Goal: Task Accomplishment & Management: Use online tool/utility

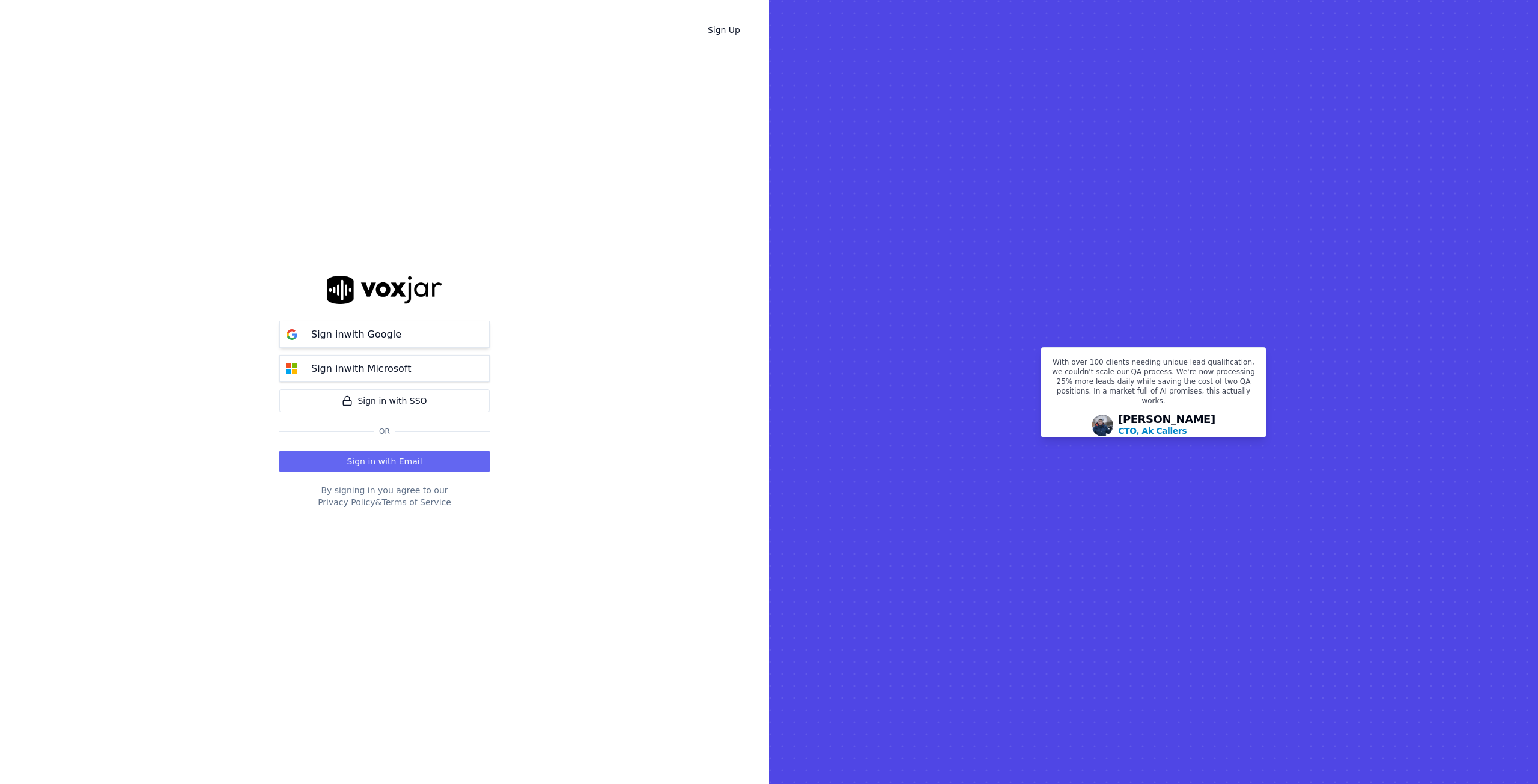
click at [349, 333] on p "Sign in with Google" at bounding box center [356, 334] width 90 height 14
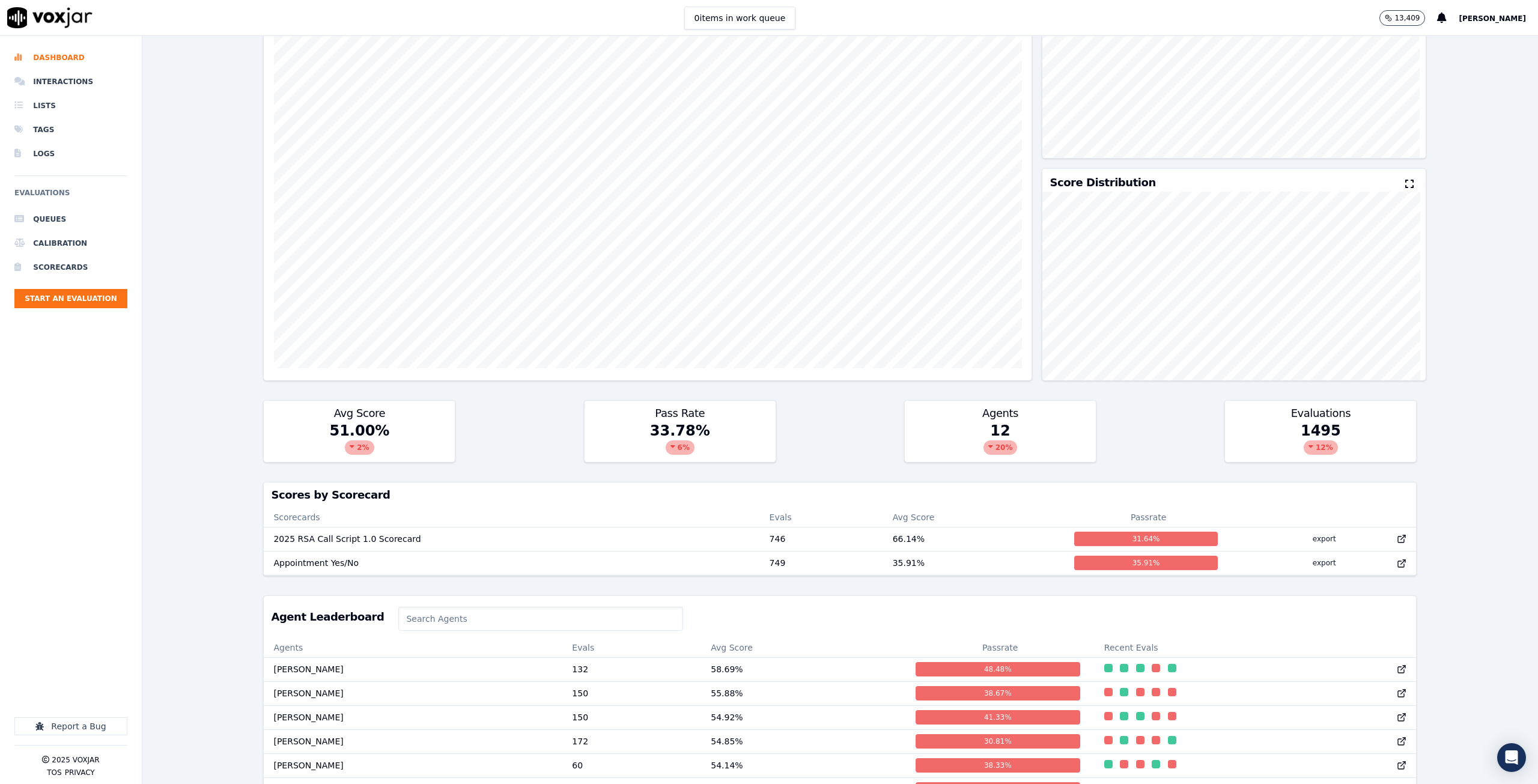
scroll to position [48, 0]
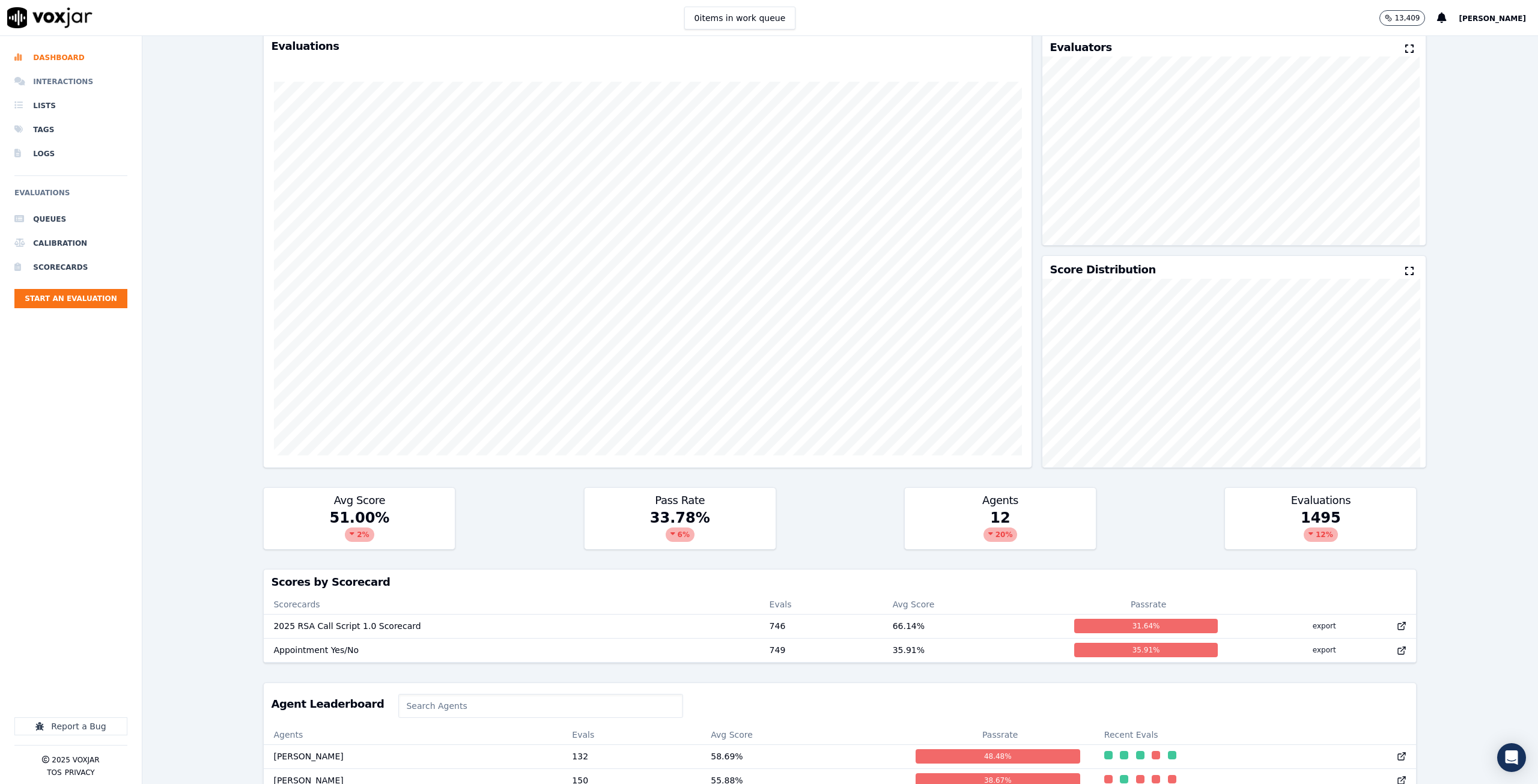
click at [73, 81] on li "Interactions" at bounding box center [71, 81] width 113 height 24
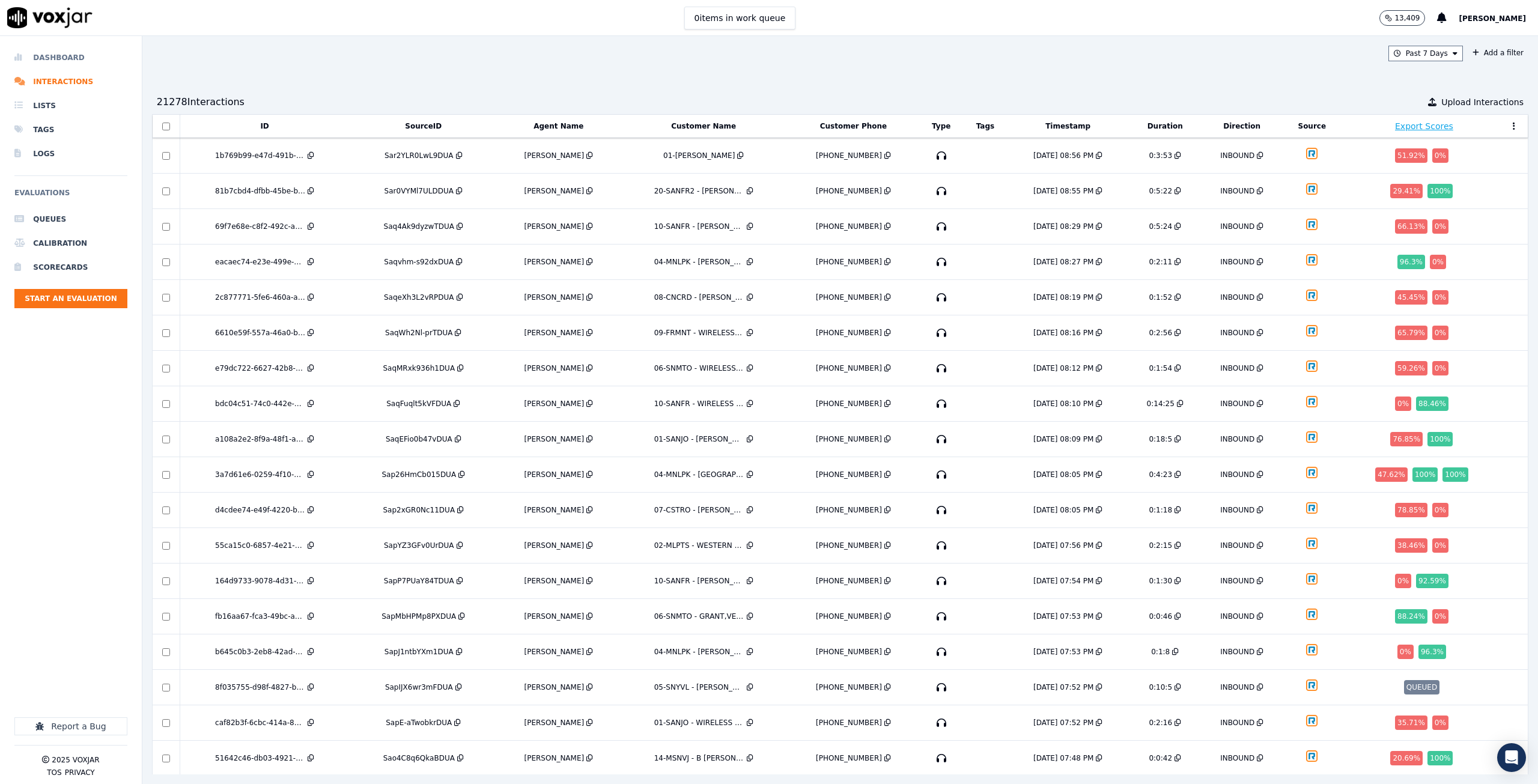
click at [56, 63] on li "Dashboard" at bounding box center [71, 58] width 113 height 24
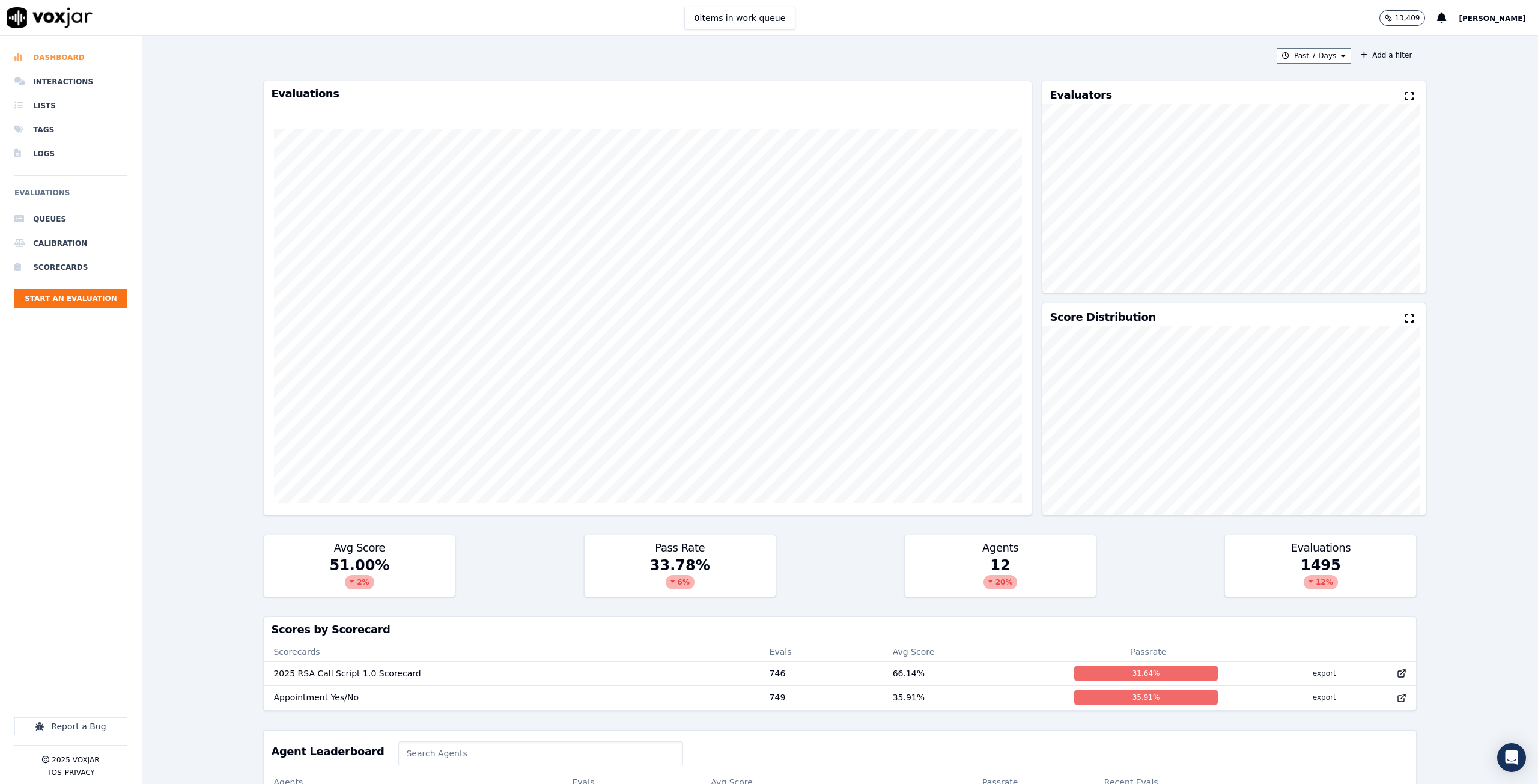
click at [71, 55] on li "Dashboard" at bounding box center [71, 58] width 113 height 24
click at [1320, 49] on button "Past 7 Days" at bounding box center [1314, 56] width 74 height 15
click at [1296, 160] on div "This Year" at bounding box center [1312, 165] width 32 height 10
click at [1322, 204] on button "Add" at bounding box center [1333, 194] width 24 height 19
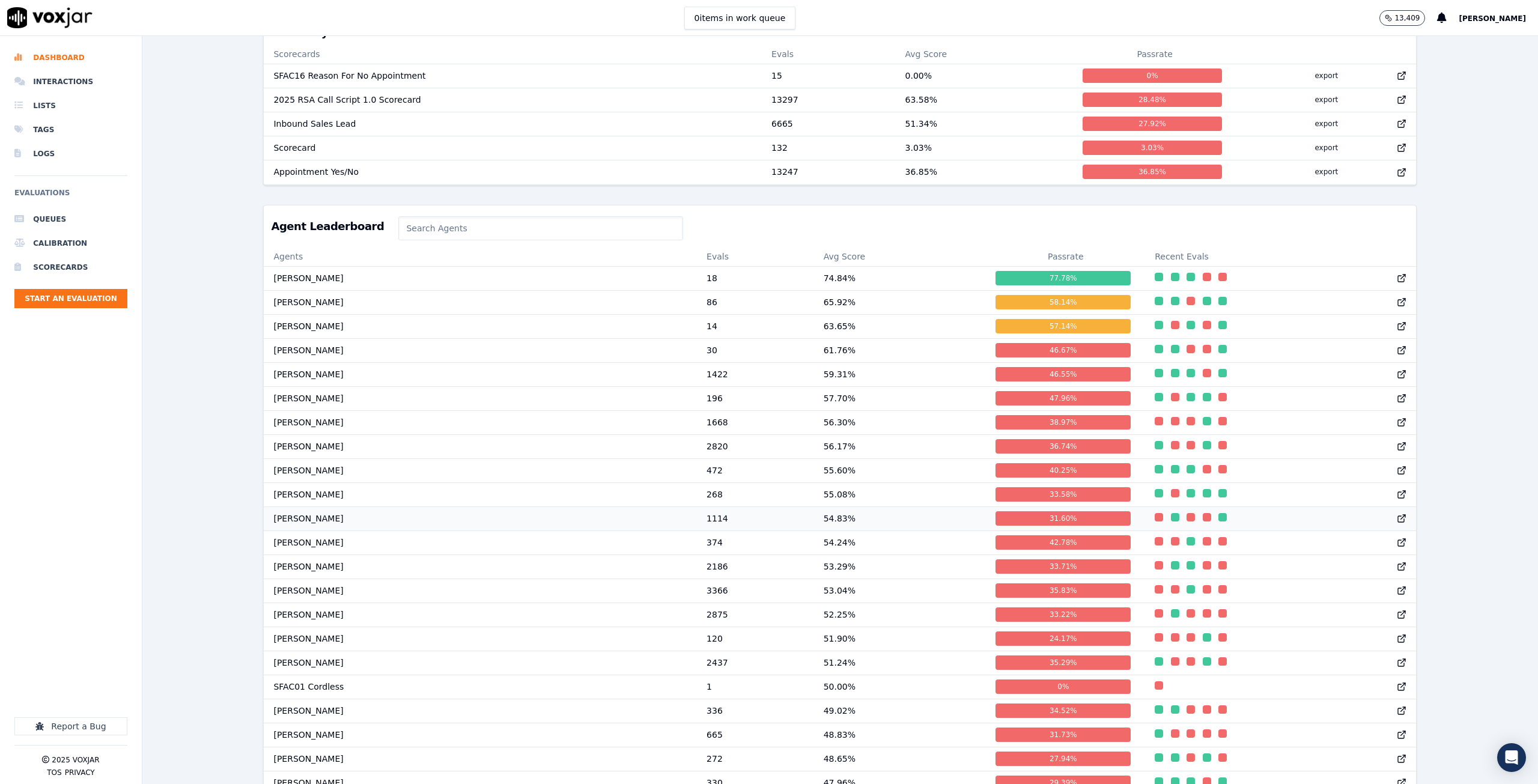
scroll to position [601, 0]
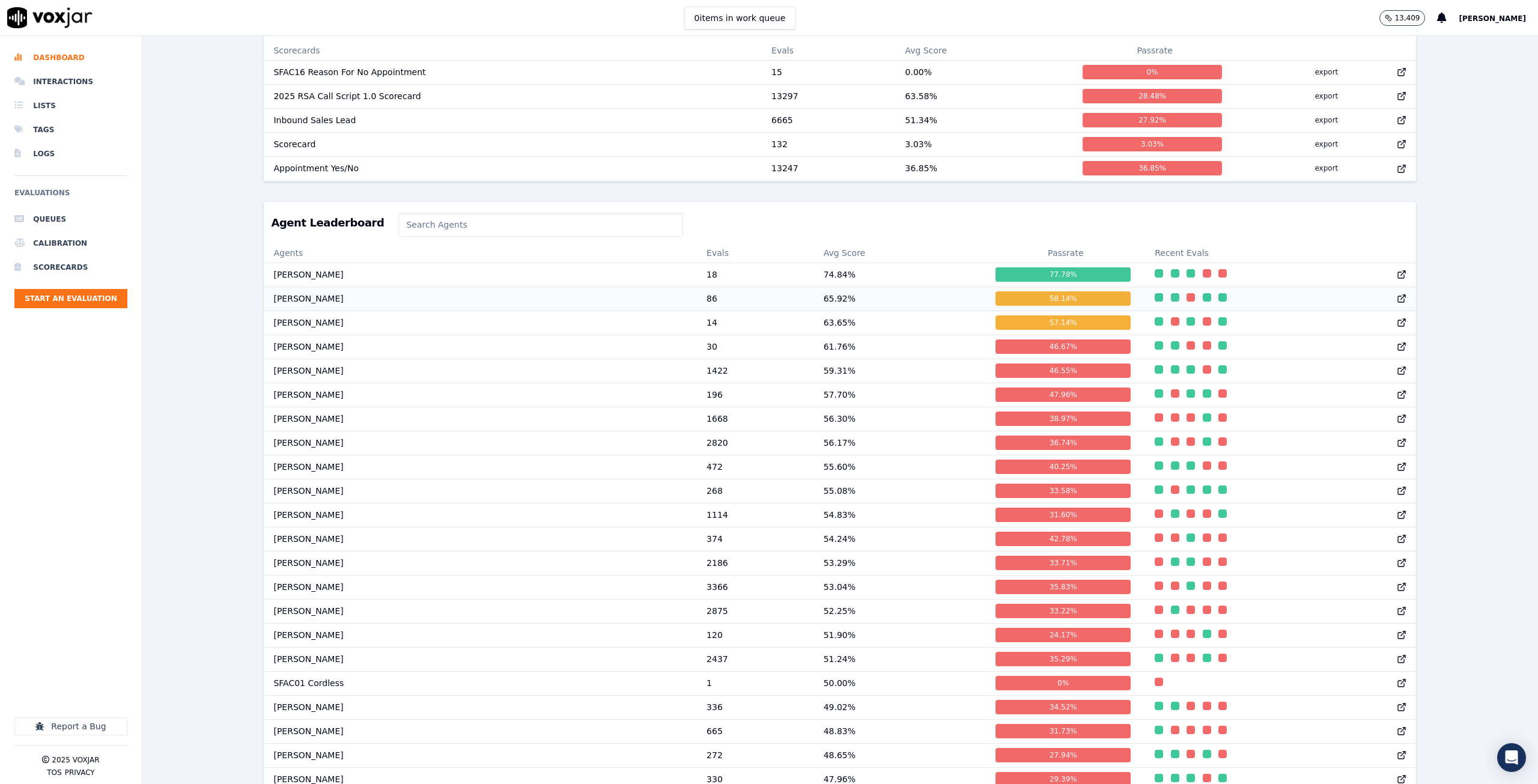
click at [297, 301] on td "Steve Pona" at bounding box center [480, 298] width 433 height 24
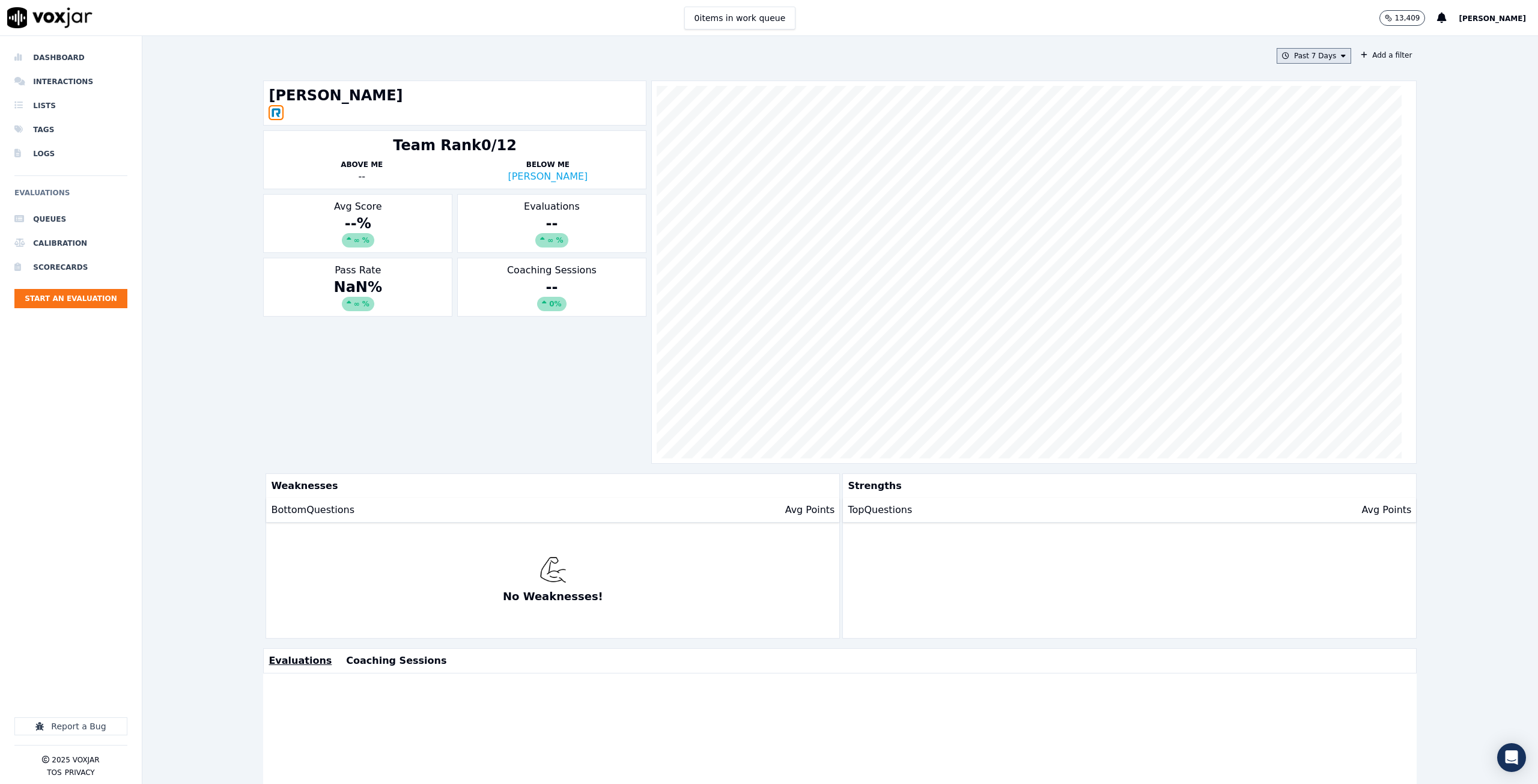
click at [1286, 58] on button "Past 7 Days" at bounding box center [1314, 56] width 74 height 15
click at [1296, 165] on div "This Year" at bounding box center [1312, 165] width 32 height 10
click at [1322, 198] on button "Add" at bounding box center [1333, 194] width 24 height 19
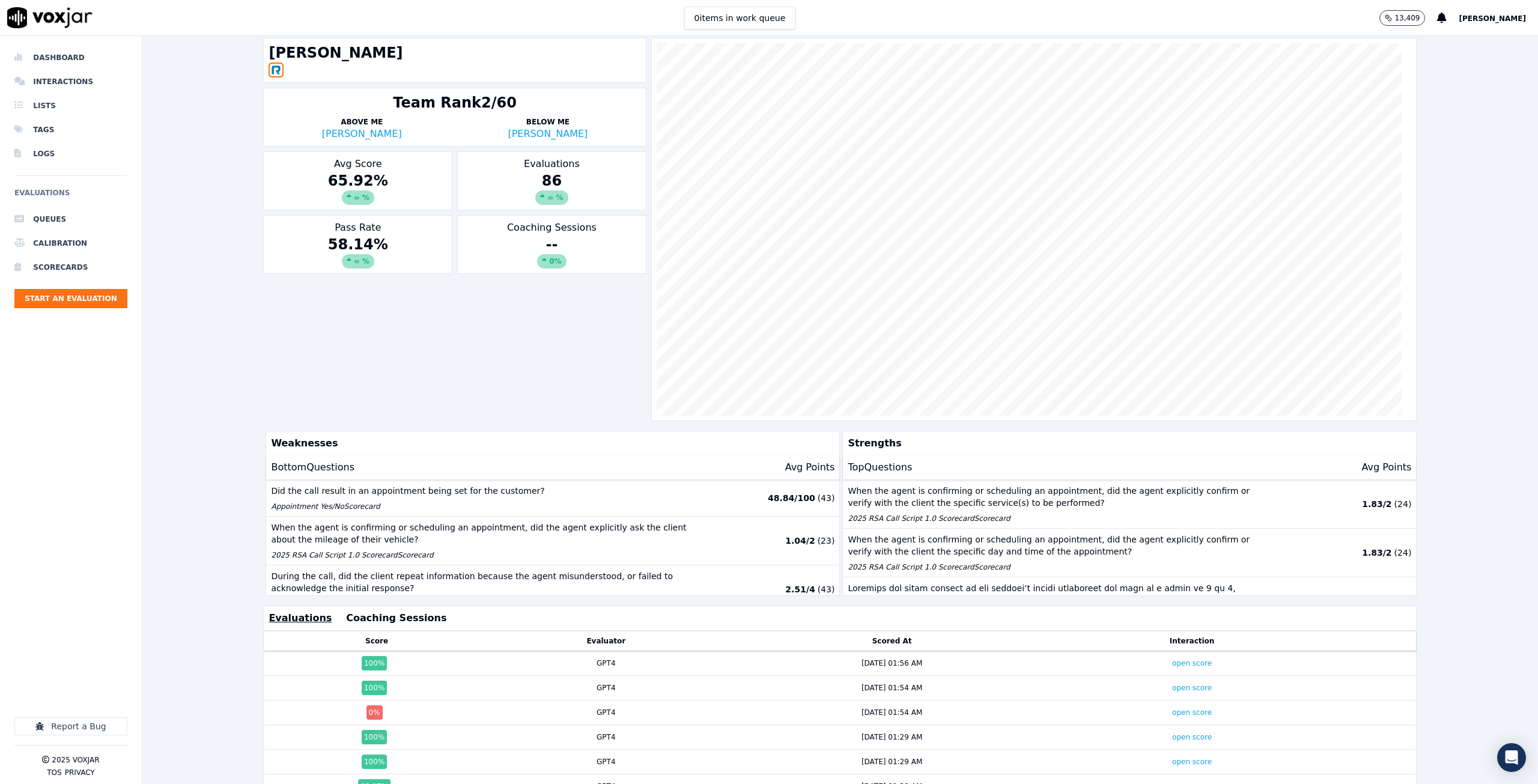
scroll to position [162, 0]
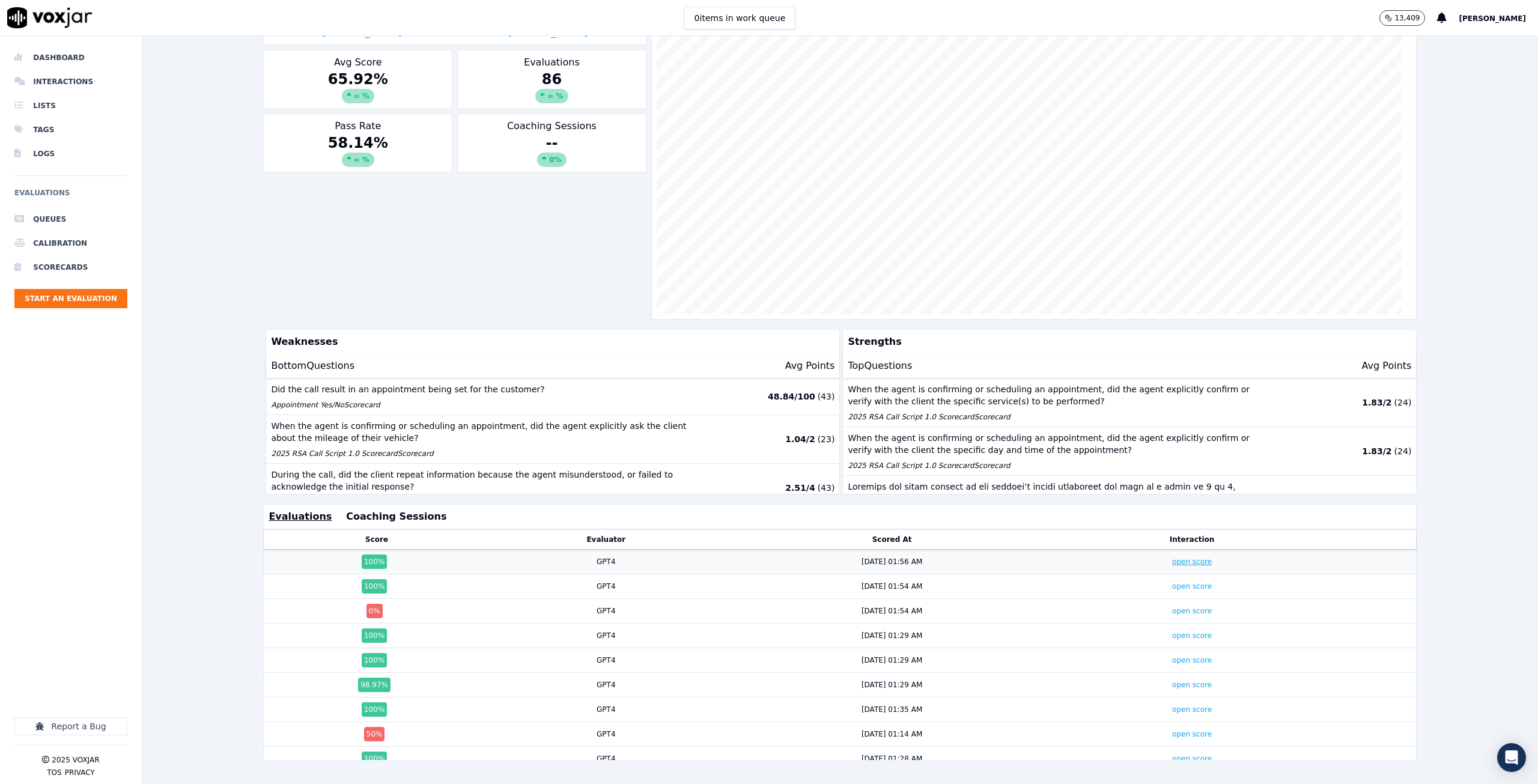
click at [1172, 557] on link "open score" at bounding box center [1192, 562] width 40 height 9
click at [1172, 582] on link "open score" at bounding box center [1192, 586] width 40 height 9
click at [1171, 625] on td "open score" at bounding box center [1191, 636] width 262 height 25
click at [1175, 632] on link "open score" at bounding box center [1192, 636] width 40 height 9
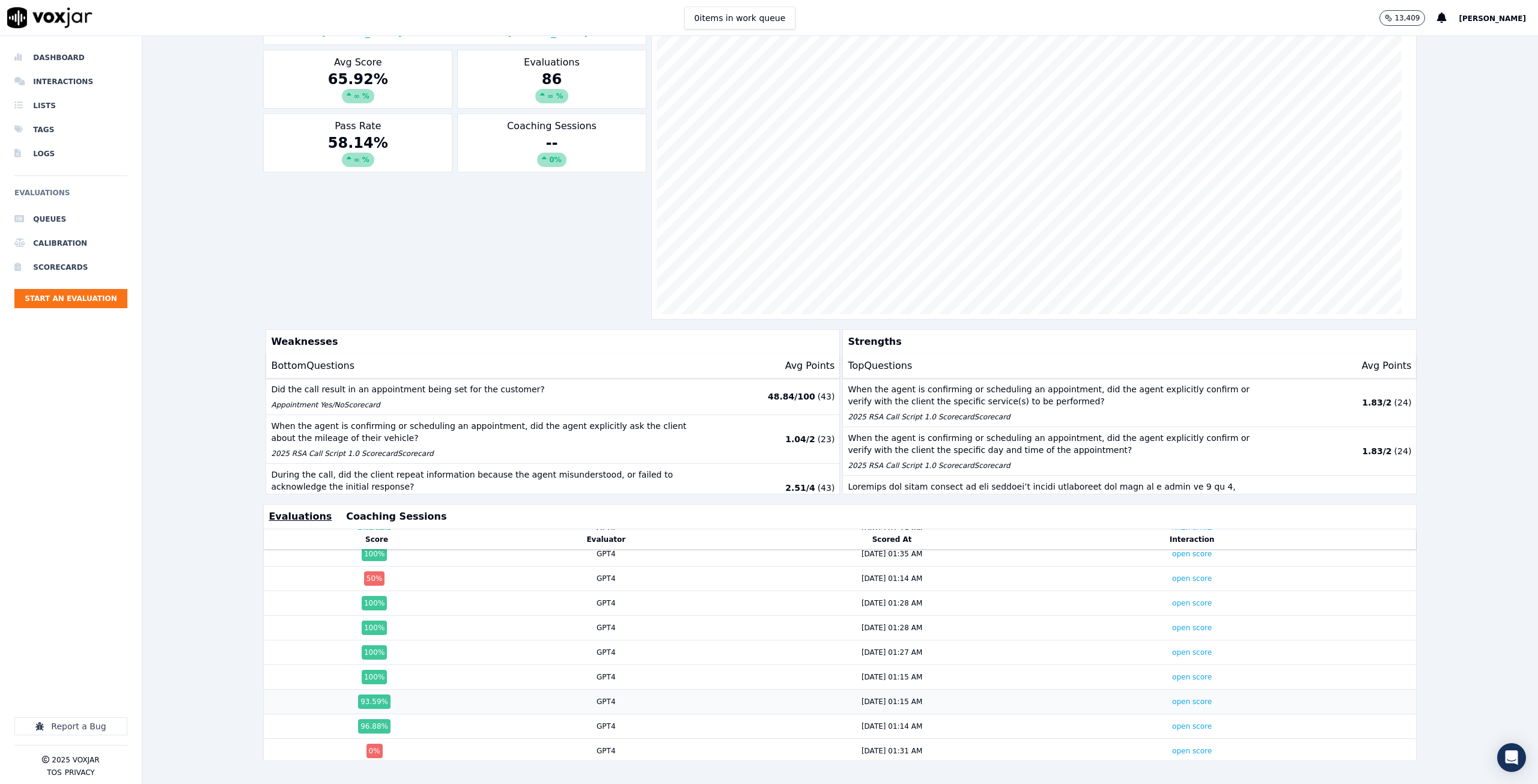
scroll to position [120, 0]
click at [1172, 659] on link "open score" at bounding box center [1192, 663] width 40 height 9
click at [1172, 602] on link "open score" at bounding box center [1192, 606] width 40 height 9
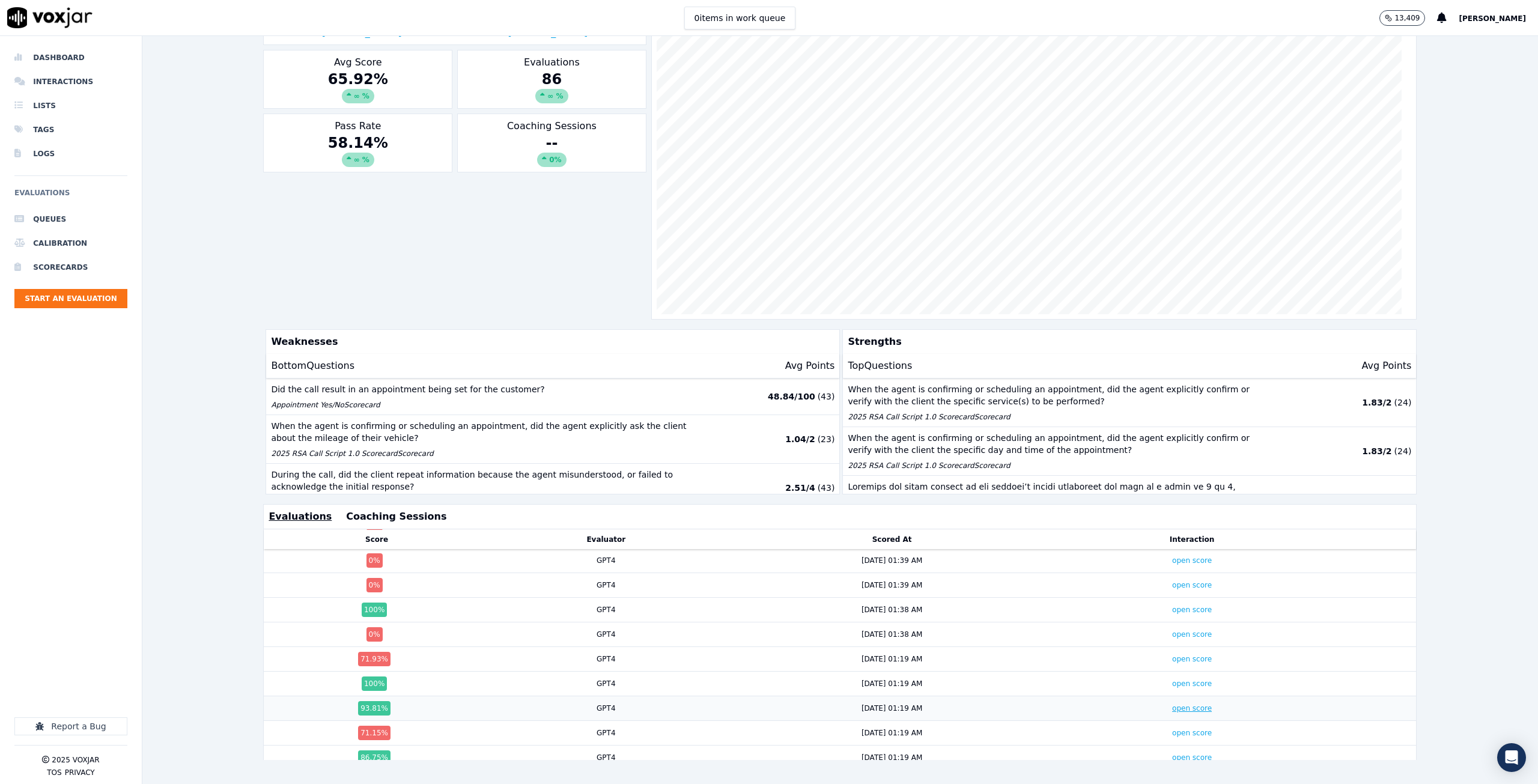
click at [1172, 704] on link "open score" at bounding box center [1192, 708] width 40 height 9
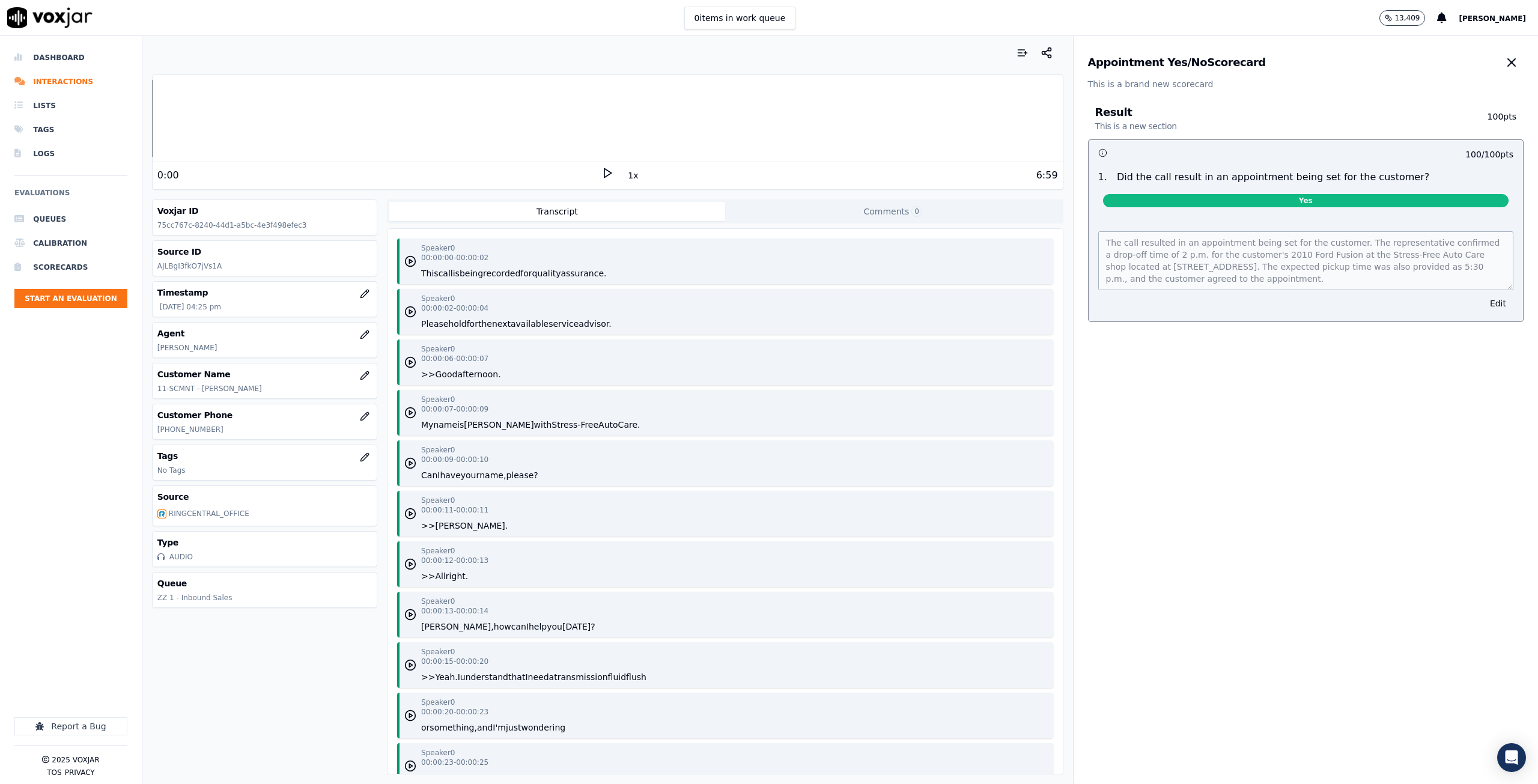
click at [602, 172] on icon at bounding box center [607, 172] width 12 height 12
click at [609, 174] on rect at bounding box center [609, 172] width 2 height 8
click at [604, 170] on polygon at bounding box center [608, 173] width 7 height 9
click at [601, 178] on icon at bounding box center [607, 172] width 12 height 12
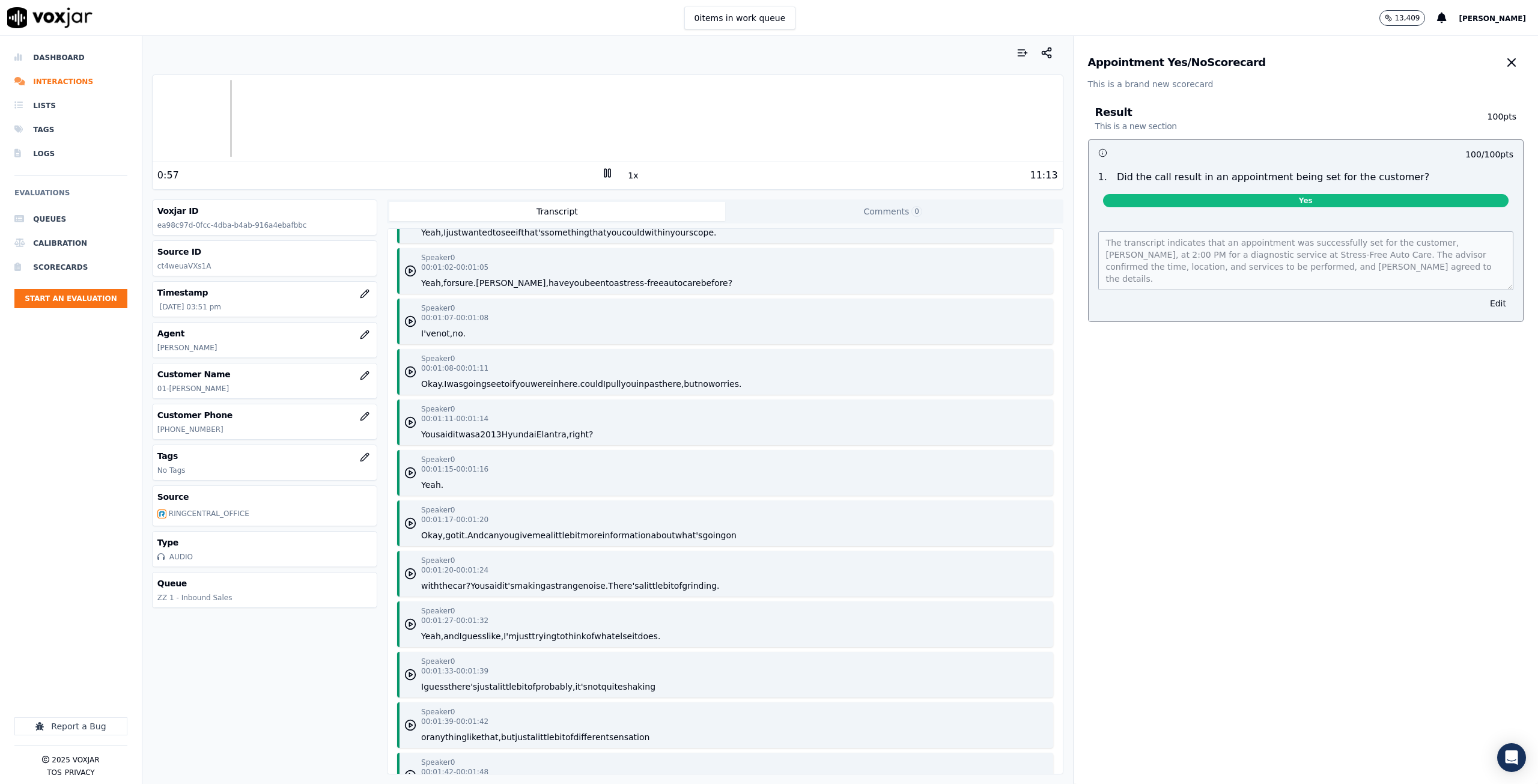
scroll to position [961, 0]
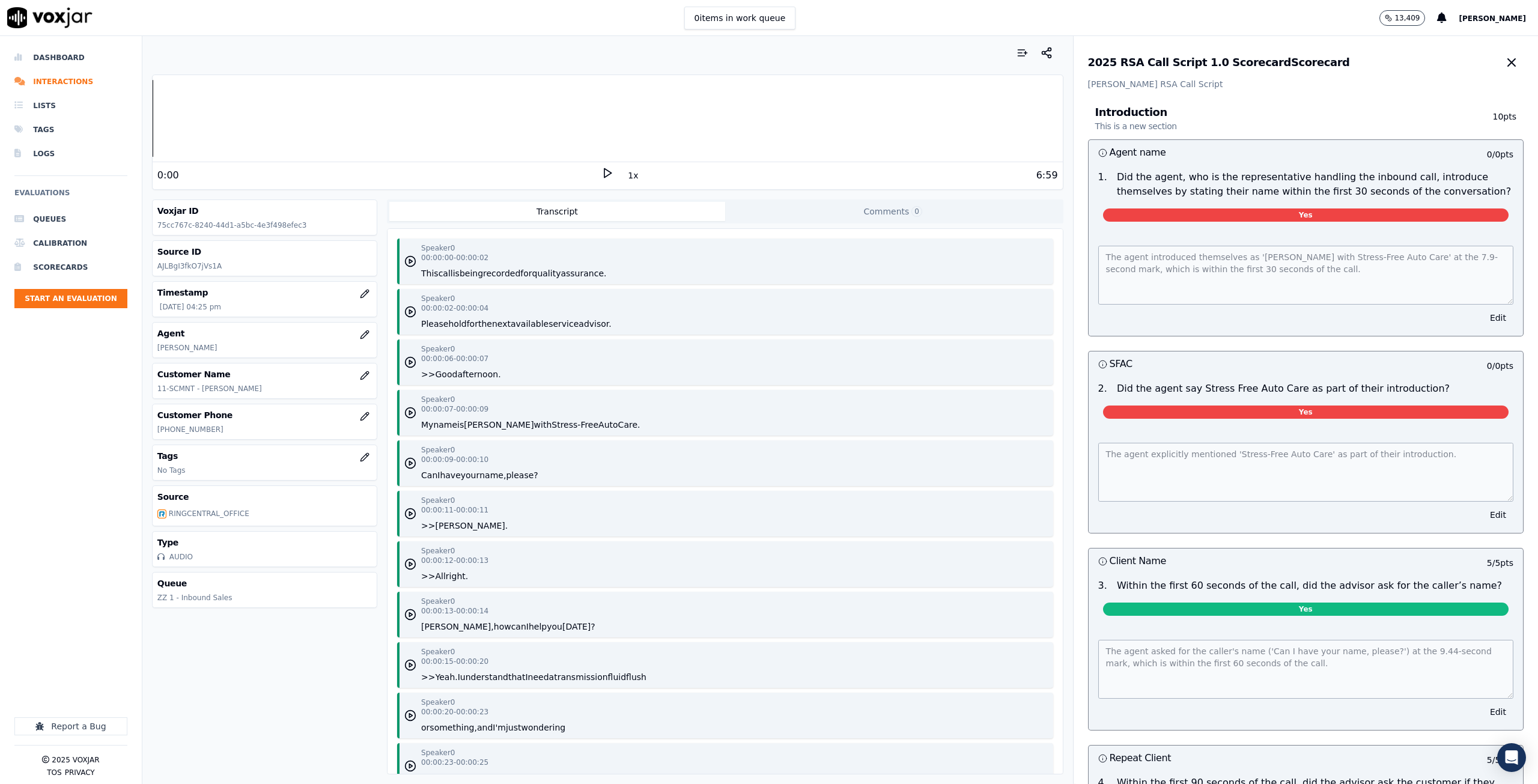
click at [603, 176] on icon at bounding box center [607, 172] width 12 height 12
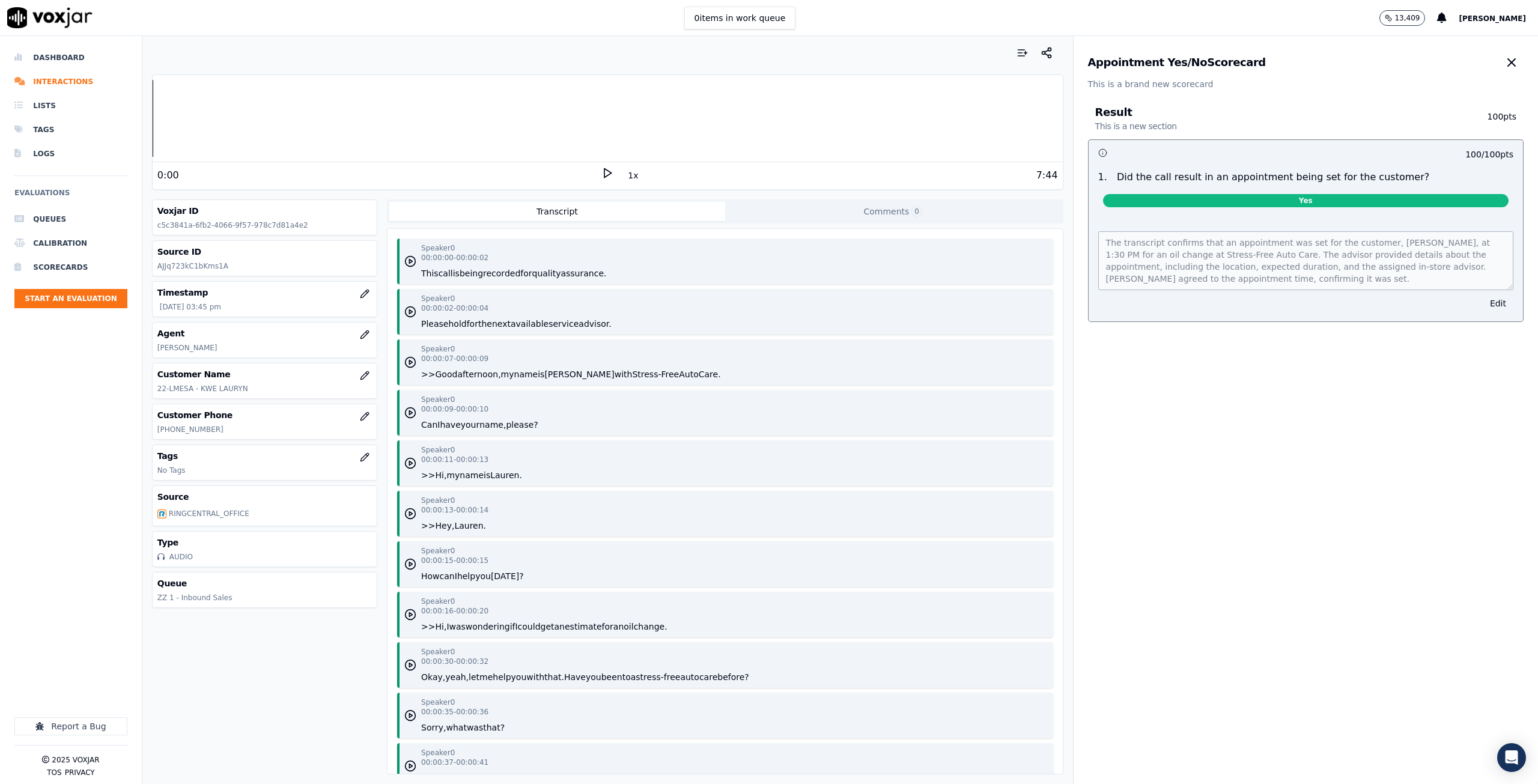
click at [604, 175] on polygon at bounding box center [608, 173] width 7 height 9
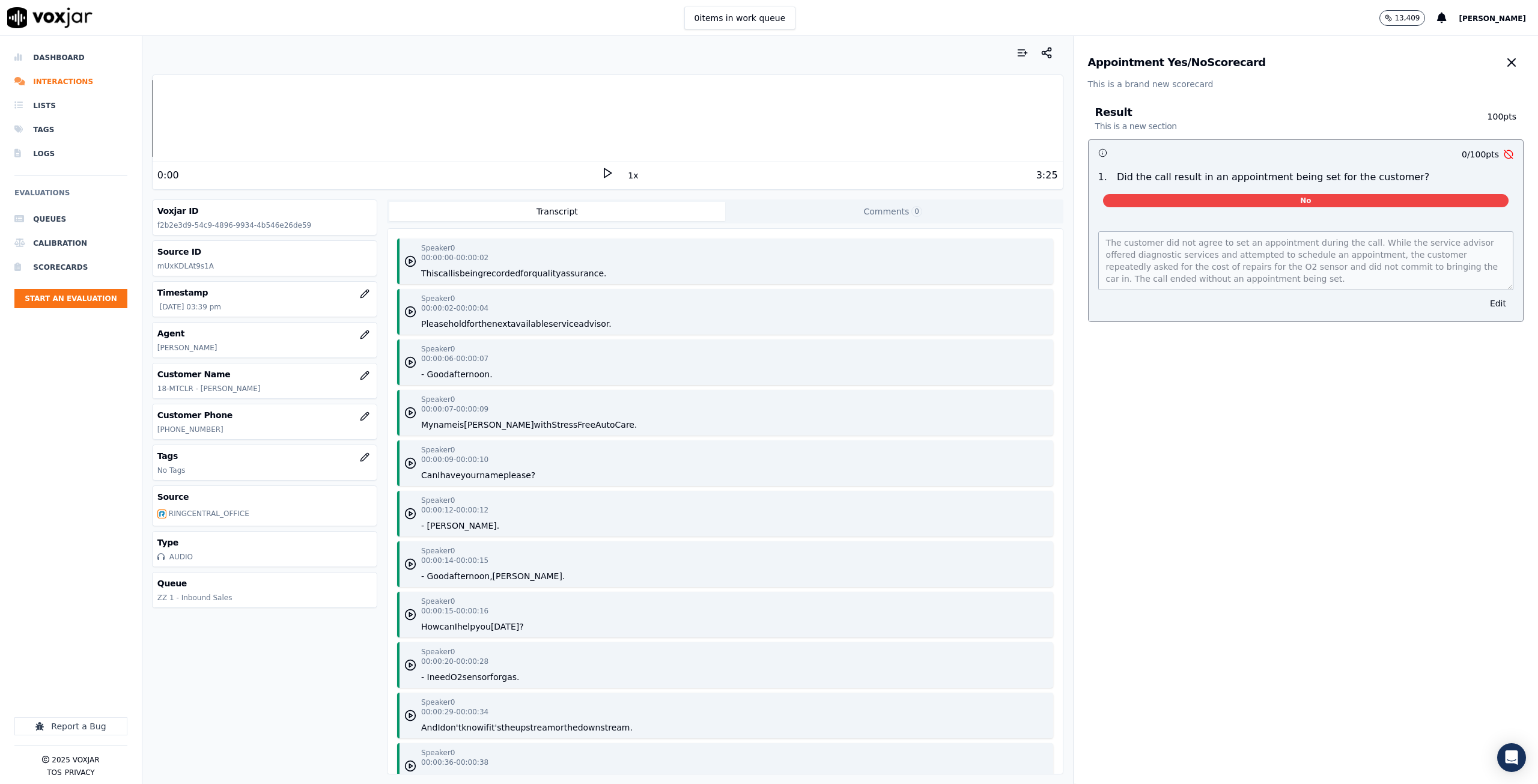
click at [604, 169] on icon at bounding box center [607, 172] width 12 height 12
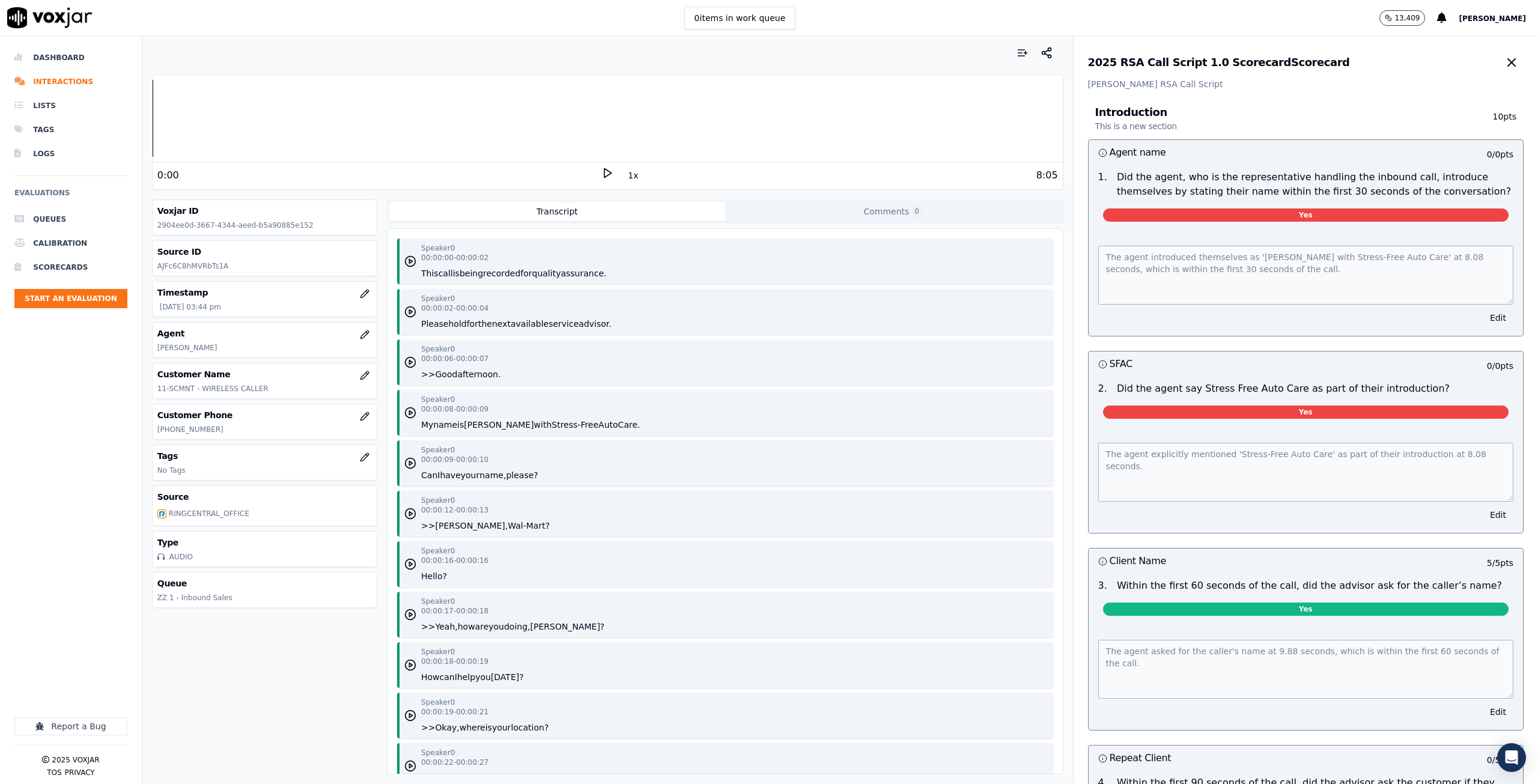
click at [602, 177] on icon at bounding box center [607, 172] width 12 height 12
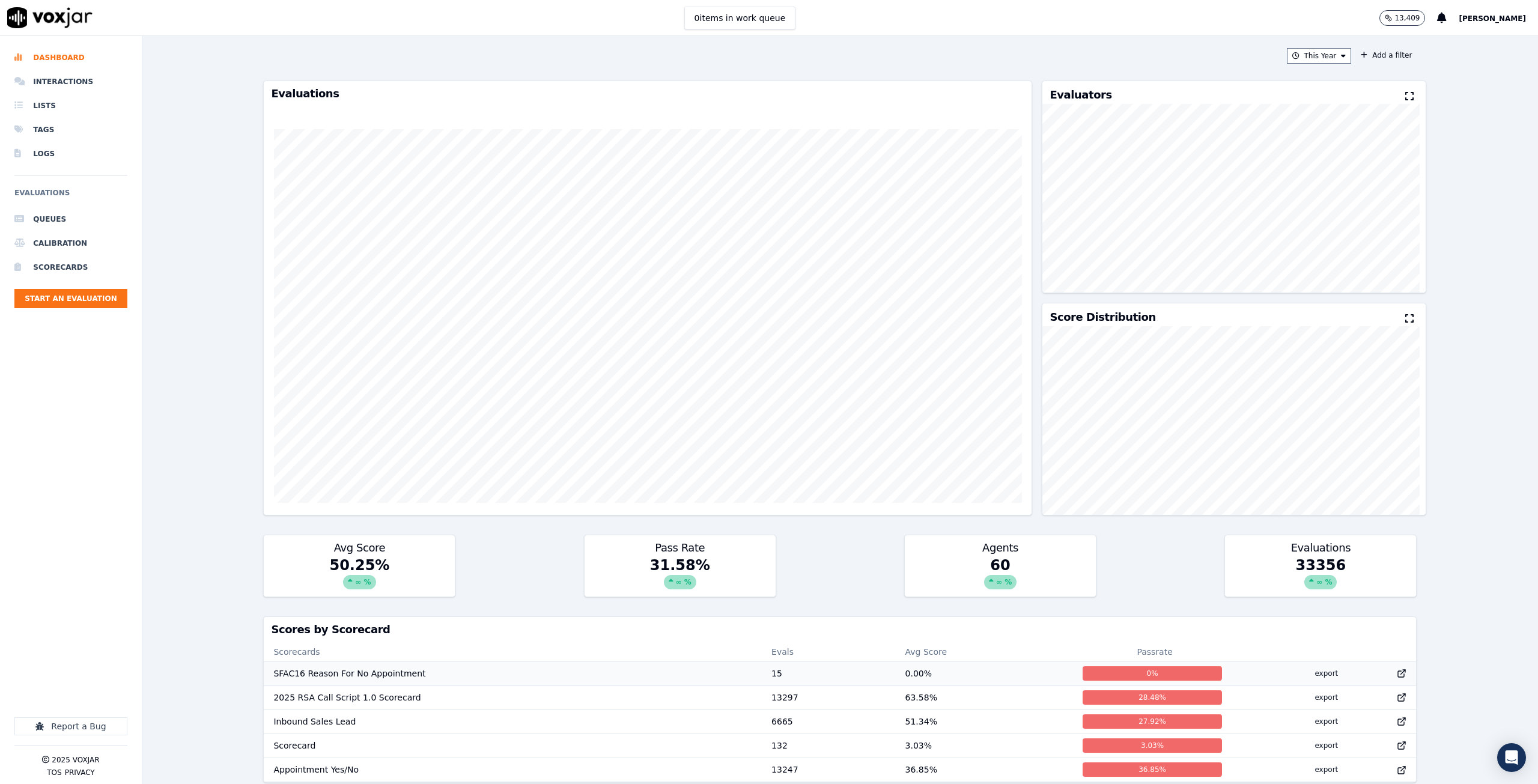
scroll to position [1, 0]
